Goal: Navigation & Orientation: Find specific page/section

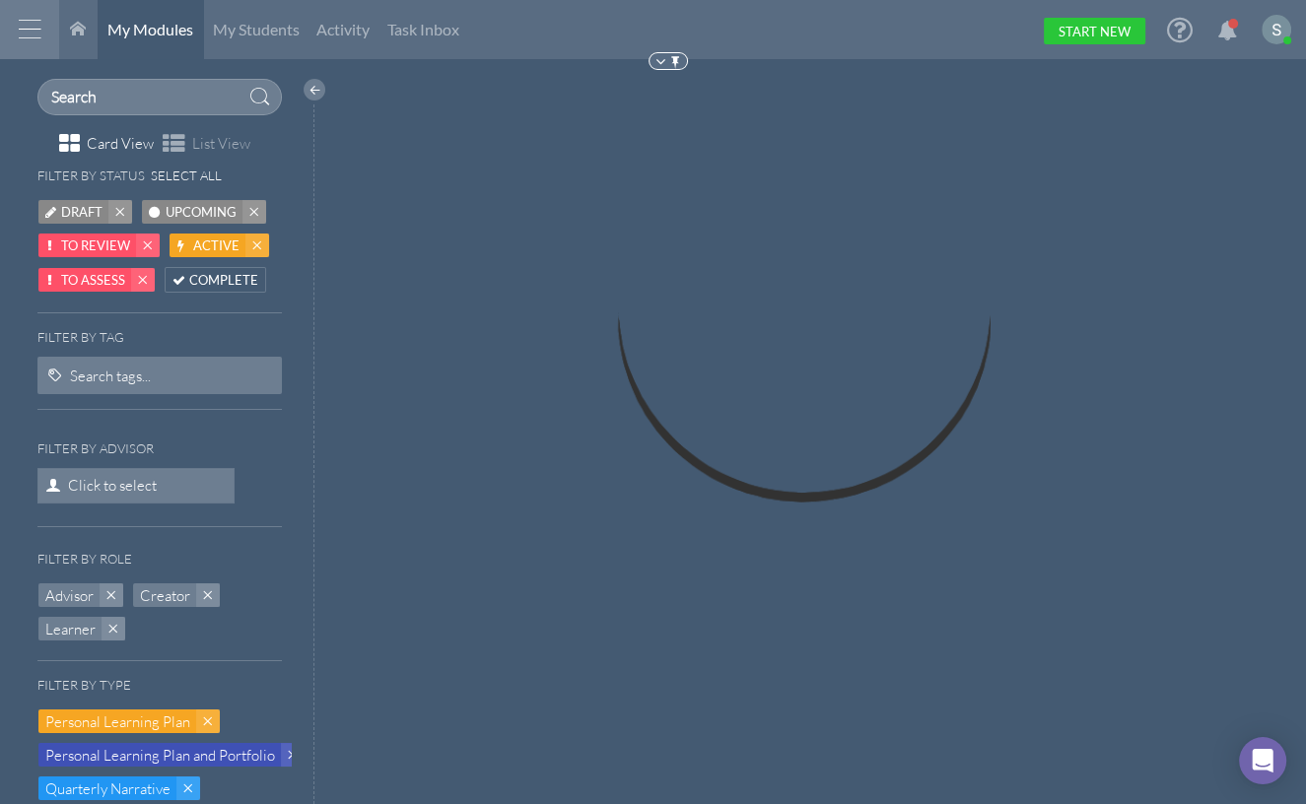
click at [21, 29] on div at bounding box center [29, 29] width 59 height 59
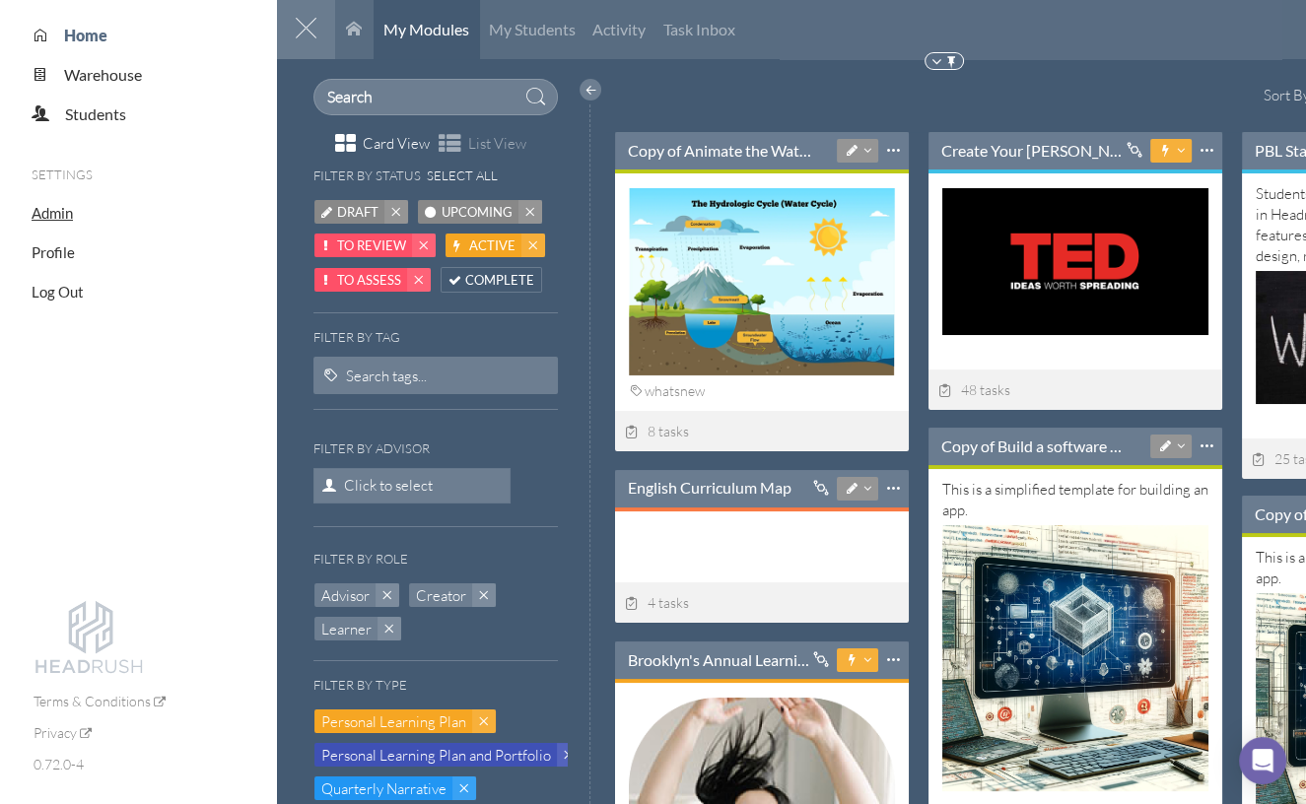
click at [59, 217] on span "Admin" at bounding box center [52, 213] width 41 height 18
select select "20"
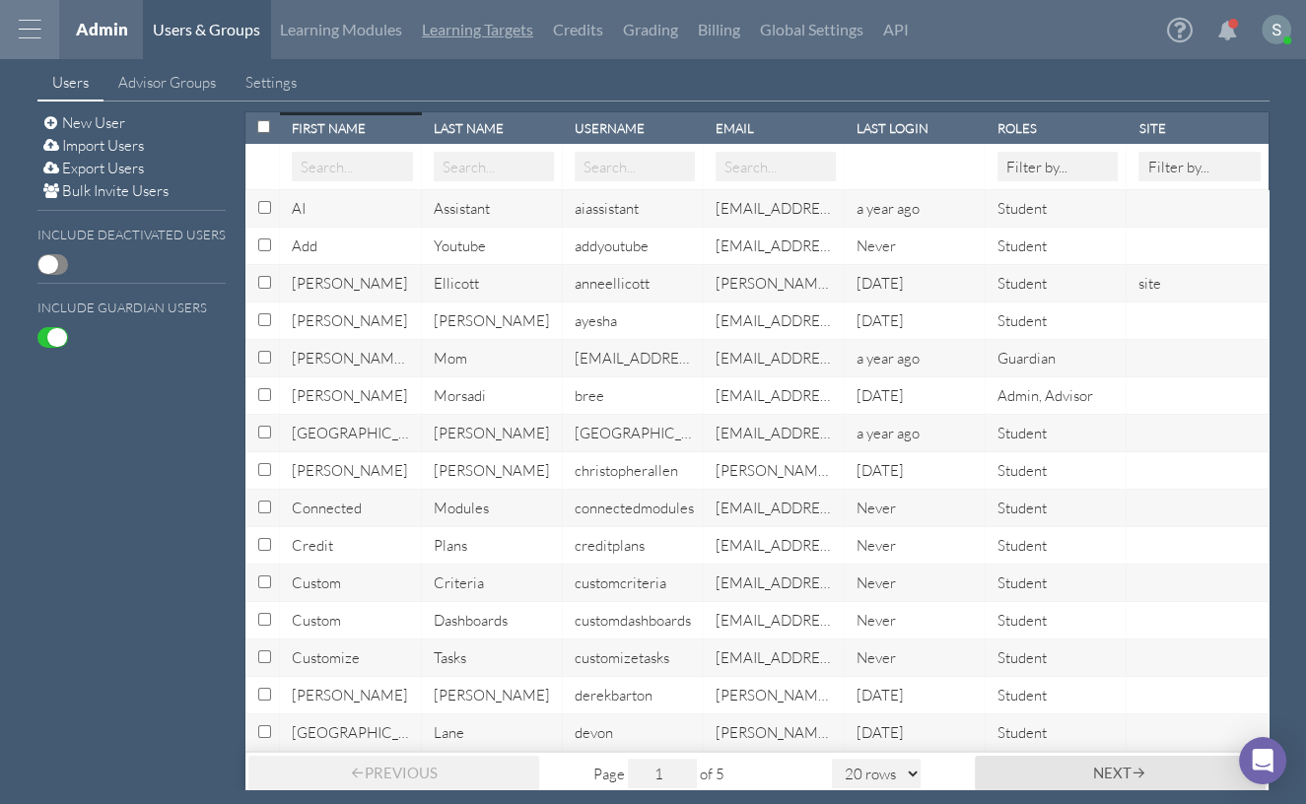
click at [485, 42] on link "Learning Targets" at bounding box center [477, 29] width 131 height 59
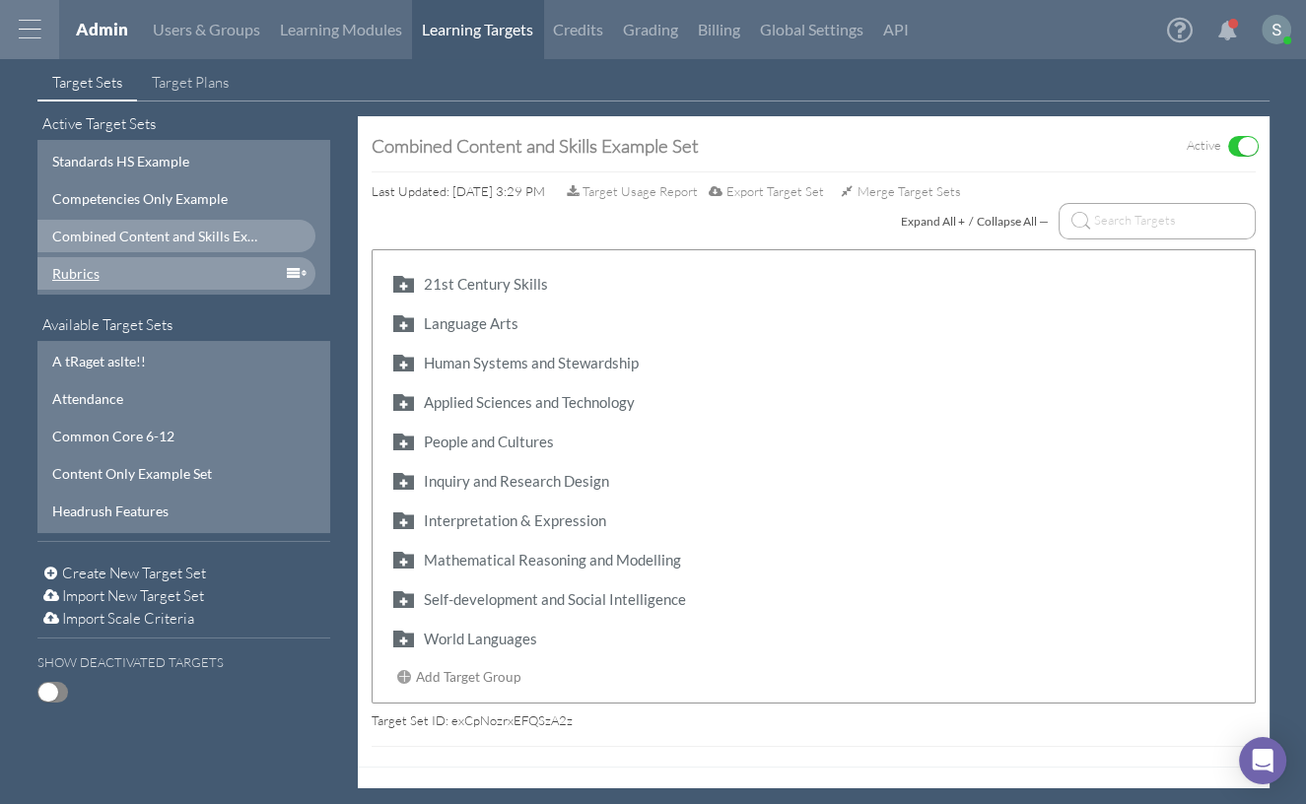
click at [202, 276] on div "Rubrics" at bounding box center [157, 273] width 211 height 21
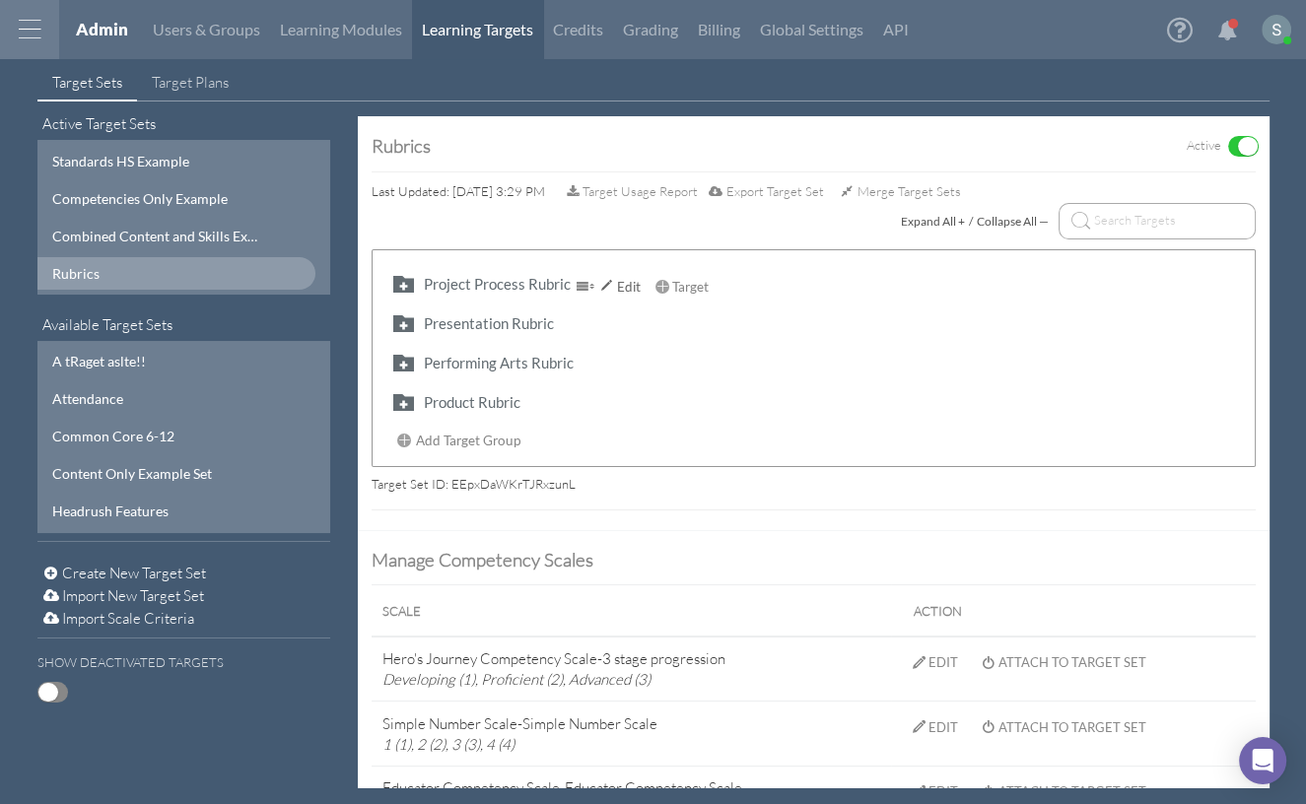
click at [402, 288] on button "button" at bounding box center [403, 283] width 32 height 23
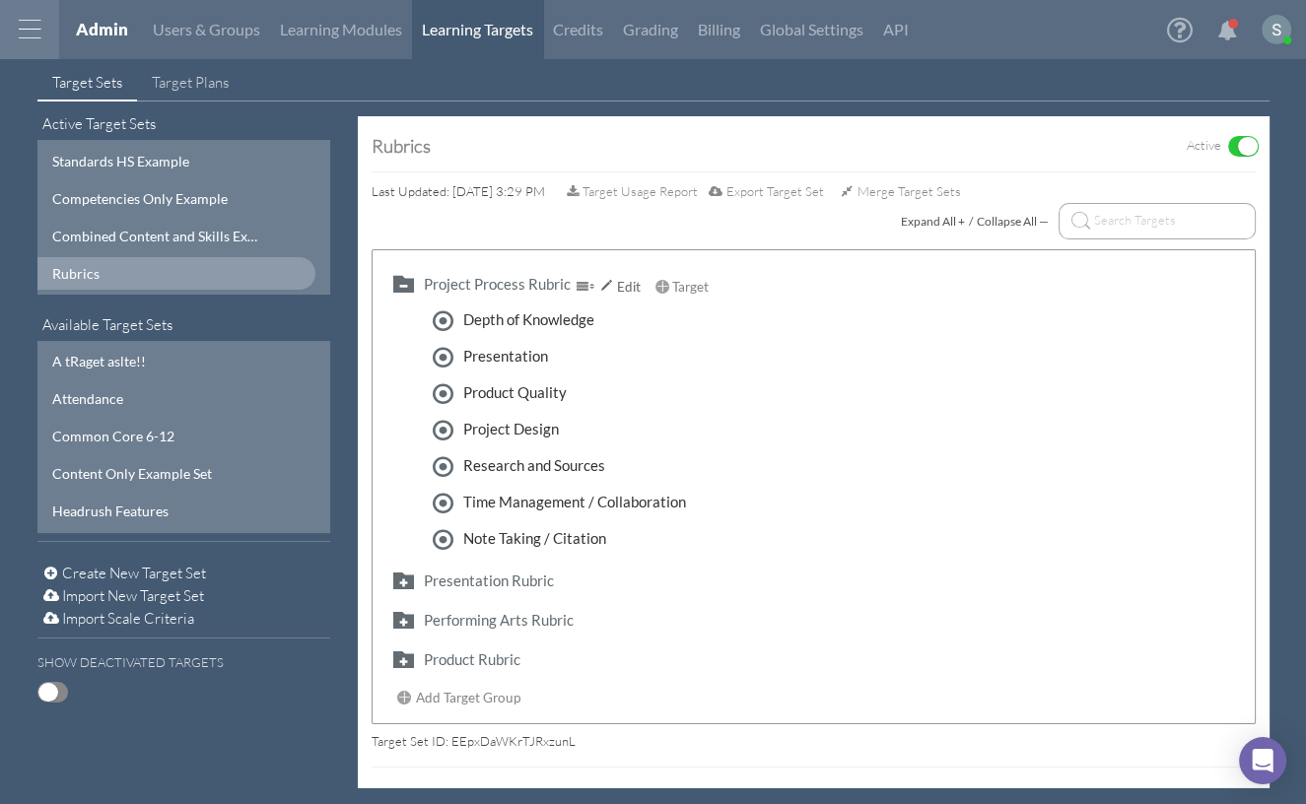
click at [403, 285] on button "button" at bounding box center [403, 283] width 32 height 23
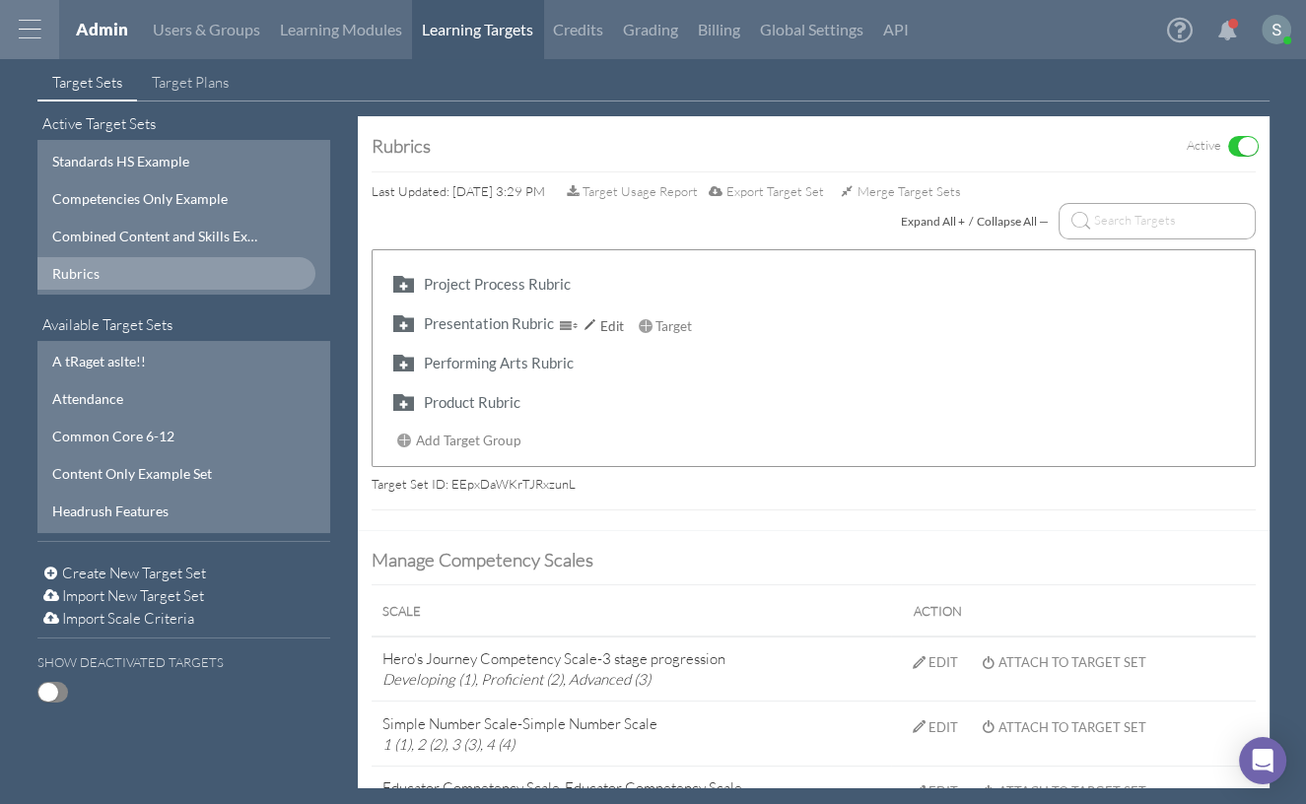
click at [405, 331] on button "button" at bounding box center [403, 322] width 32 height 23
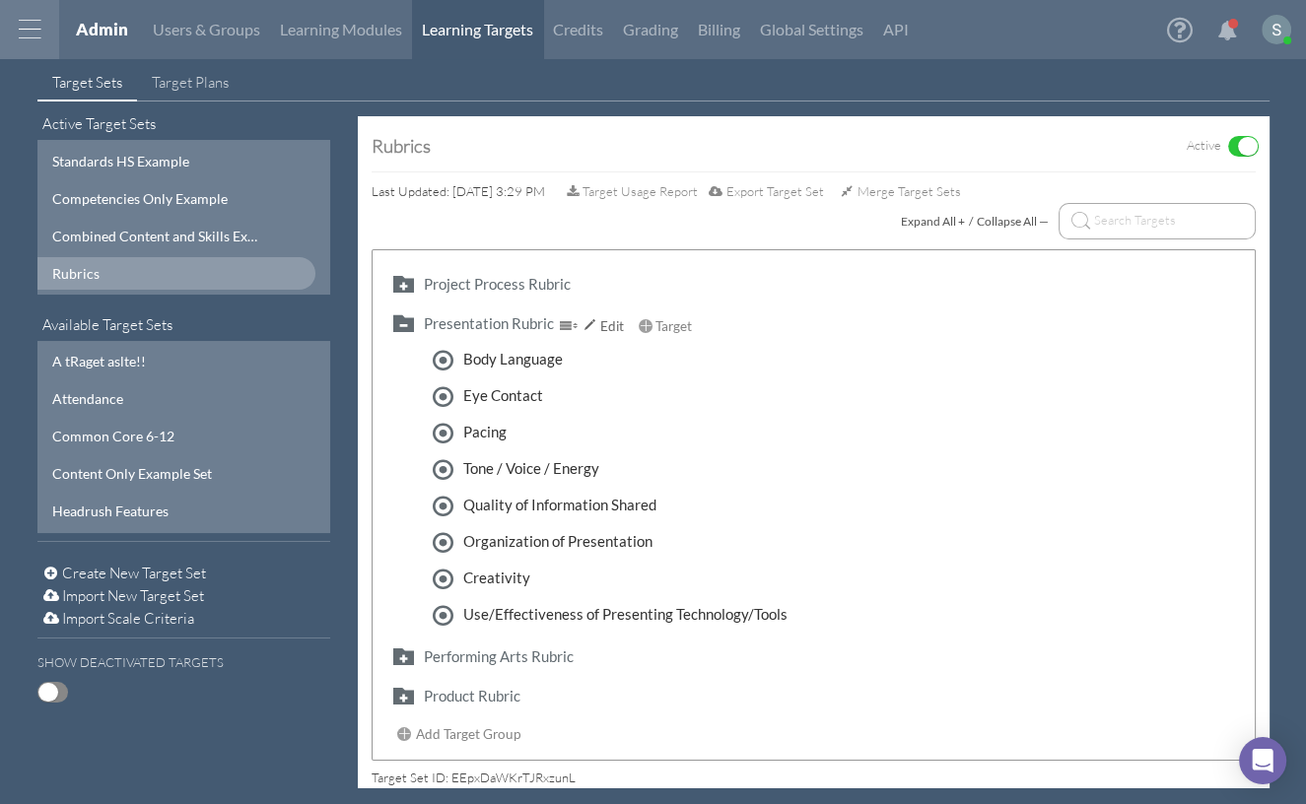
click at [405, 331] on button "button" at bounding box center [403, 322] width 32 height 23
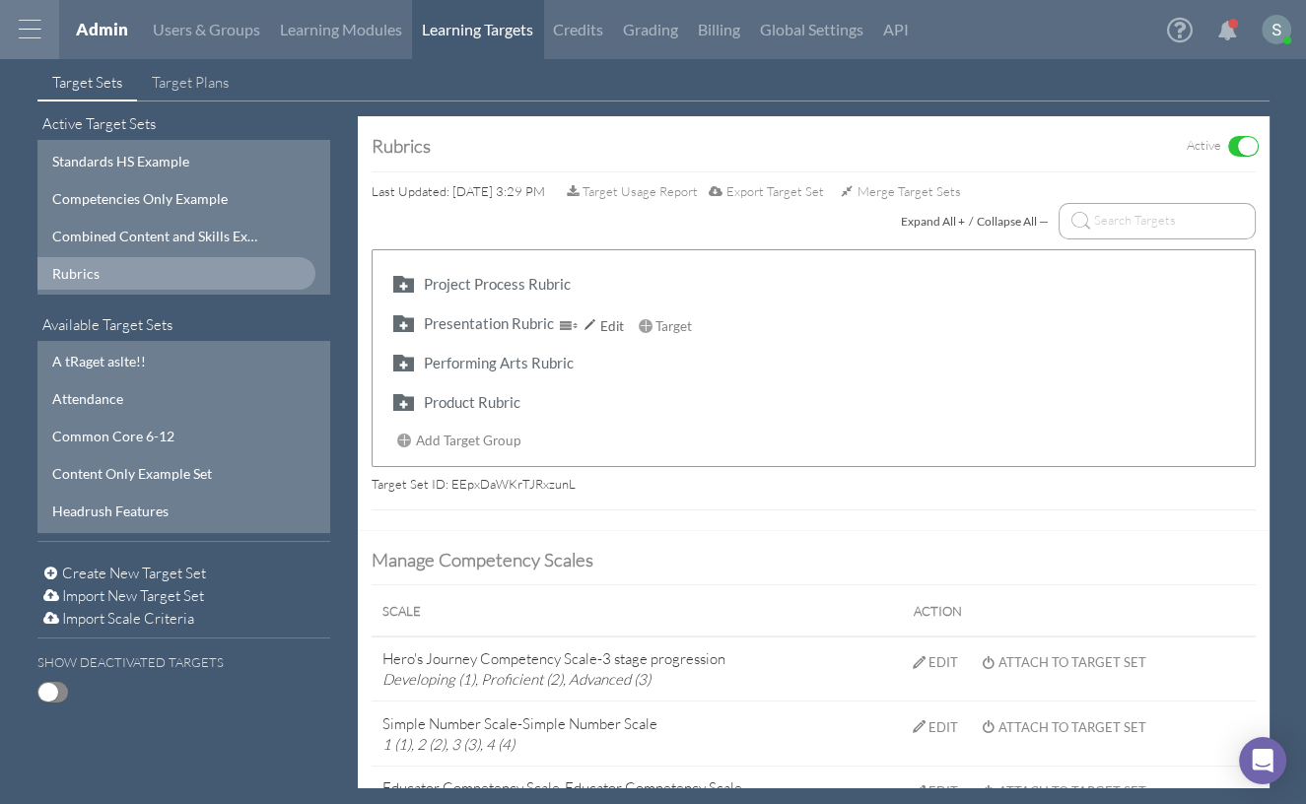
click at [405, 326] on button "button" at bounding box center [403, 322] width 32 height 23
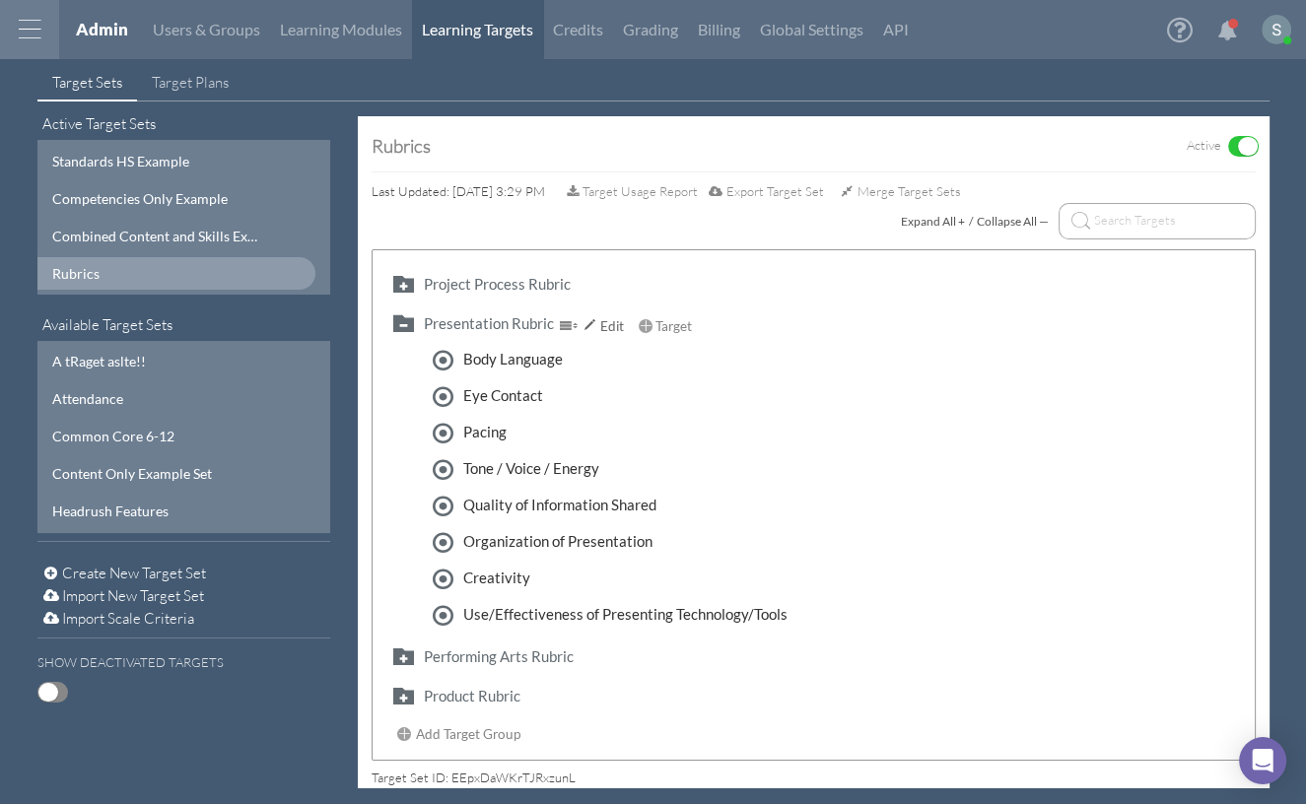
click at [396, 321] on button "button" at bounding box center [403, 322] width 32 height 23
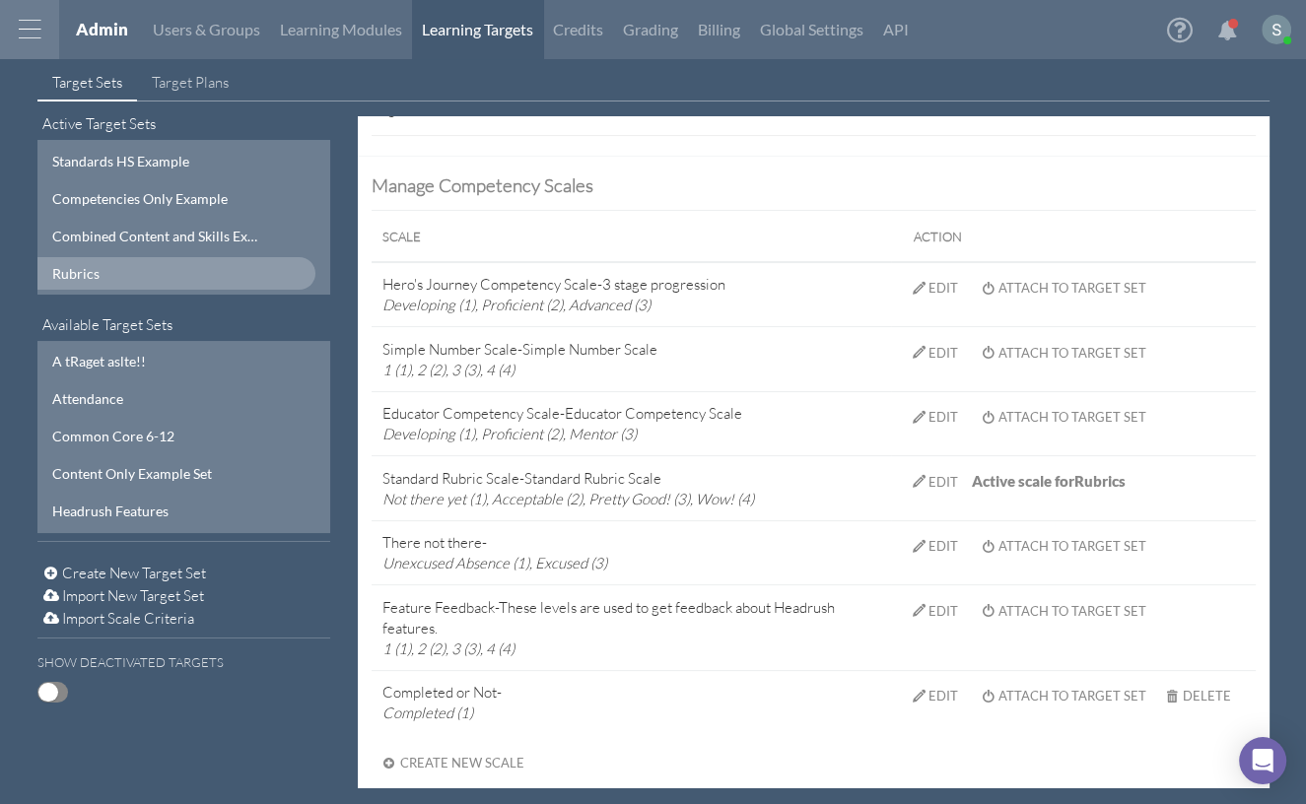
scroll to position [385, 0]
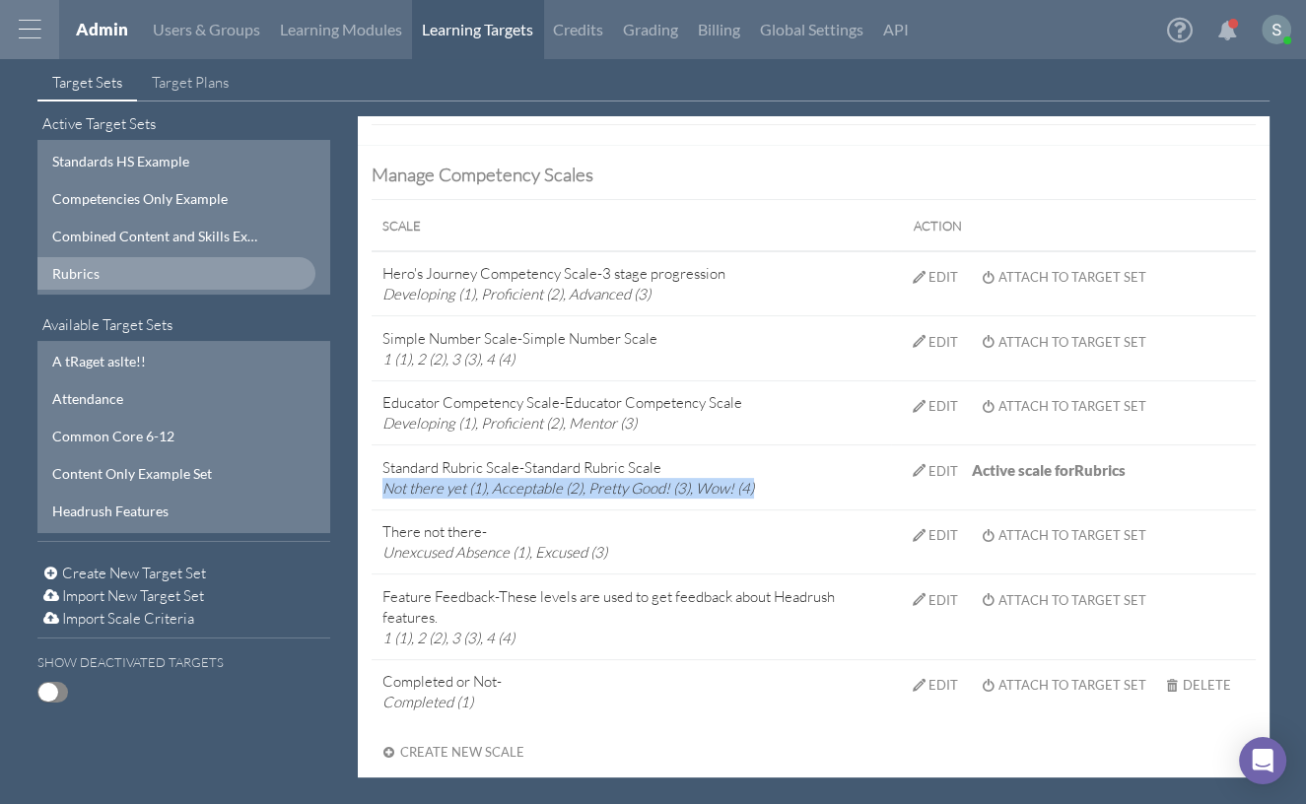
drag, startPoint x: 386, startPoint y: 484, endPoint x: 792, endPoint y: 485, distance: 406.0
click at [792, 485] on td "Standard Rubric Scale - Standard Rubric Scale Not there yet (1), Acceptable (2)…" at bounding box center [632, 477] width 520 height 65
click at [938, 471] on div "Edit" at bounding box center [943, 471] width 30 height 16
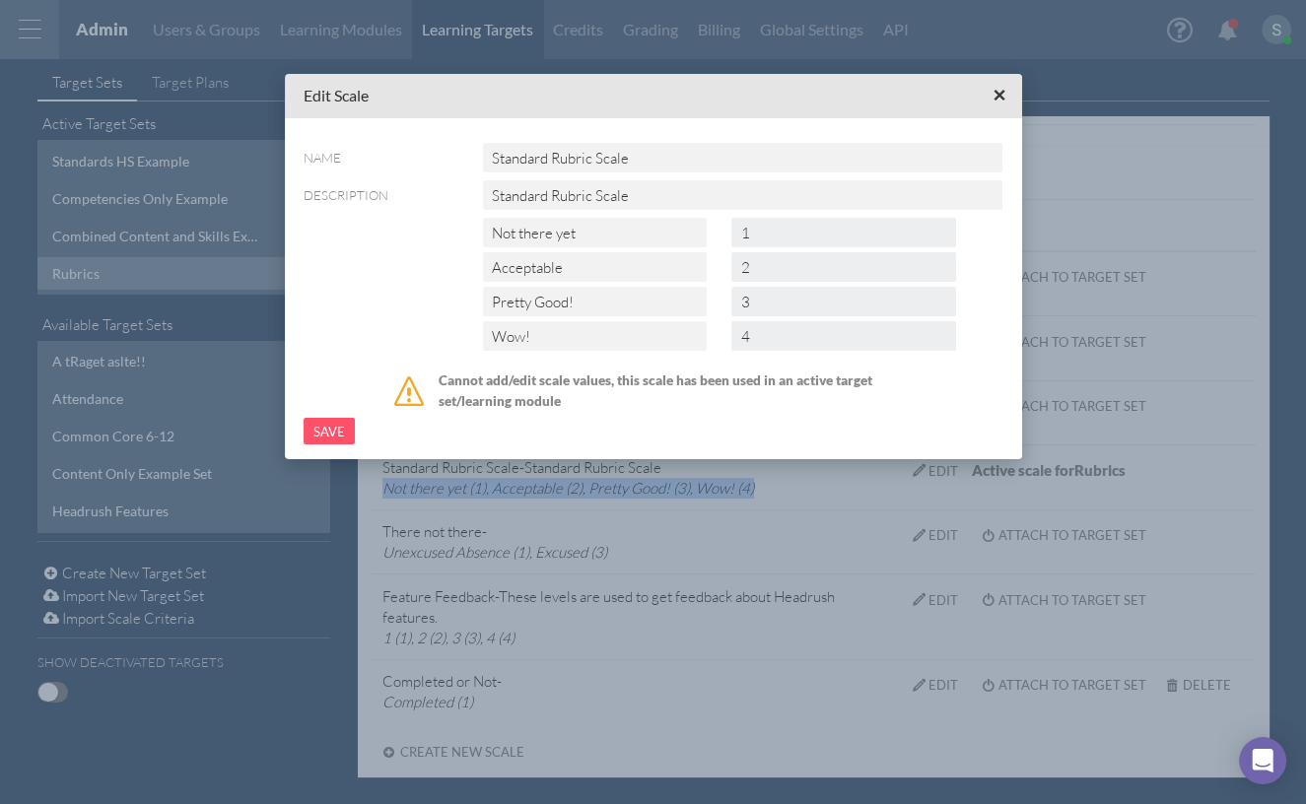
click at [1007, 91] on button "×" at bounding box center [999, 96] width 31 height 31
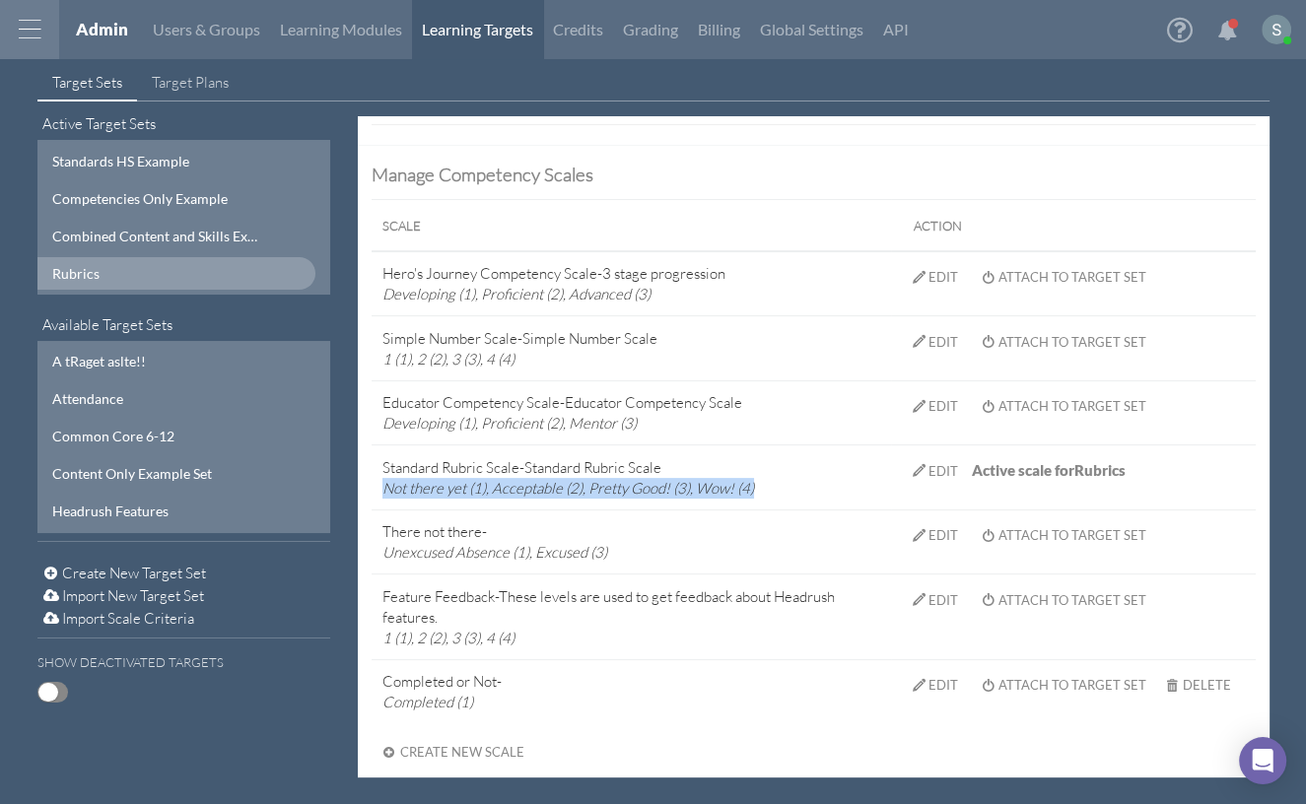
scroll to position [0, 0]
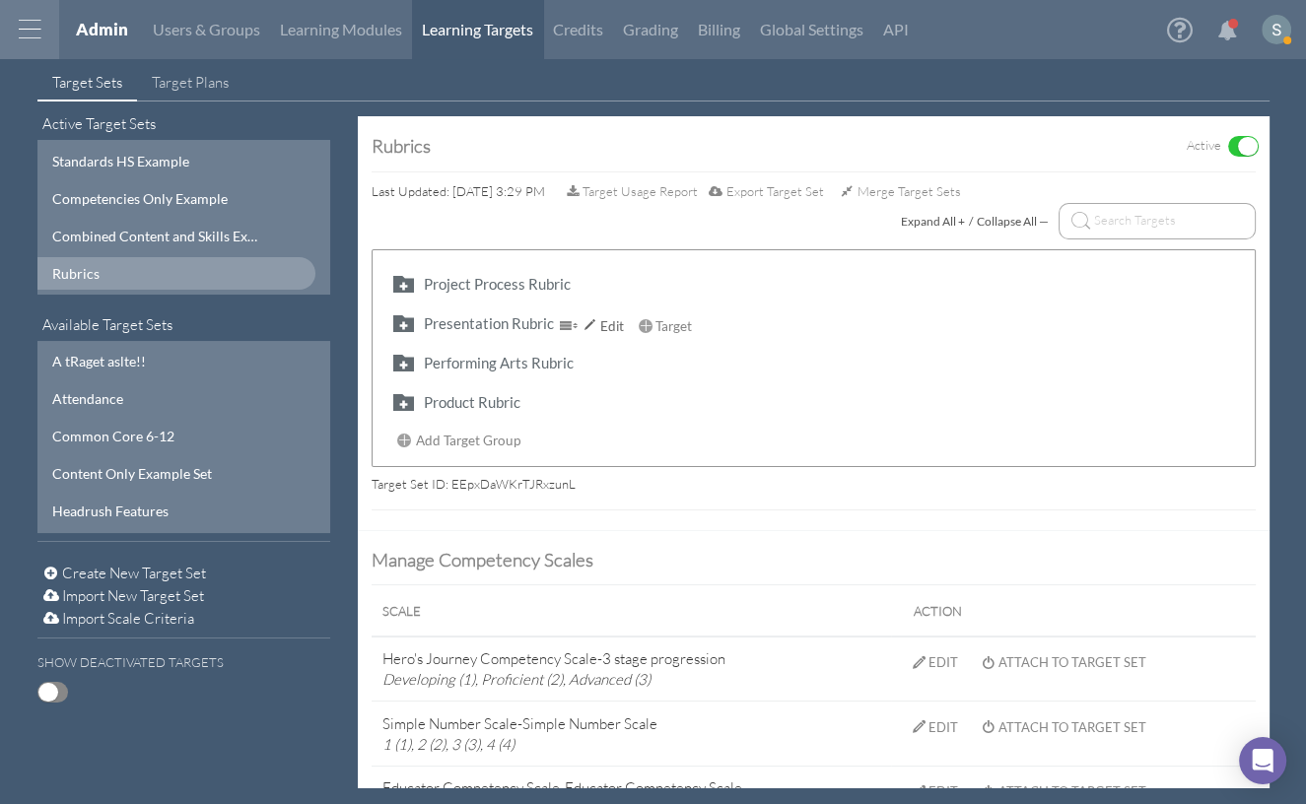
click at [397, 332] on button "button" at bounding box center [403, 322] width 32 height 23
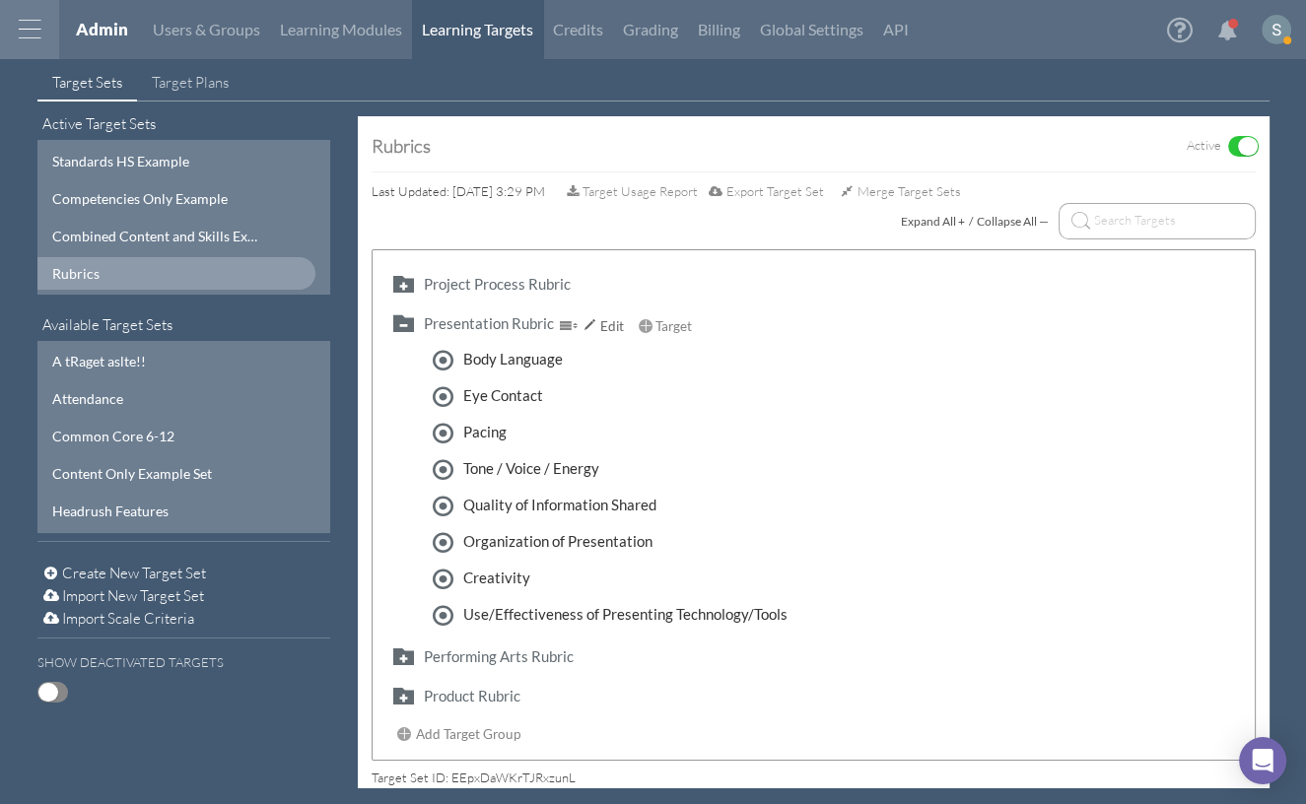
click at [400, 325] on button "button" at bounding box center [403, 322] width 32 height 23
